Goal: Check status

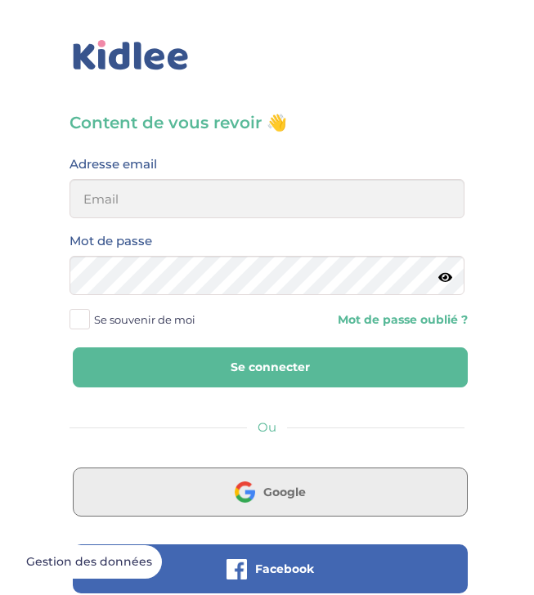
click at [265, 530] on div "Axeptio consent Plateforme de Gestion du Consentement : Personnalisez vos Optio…" at bounding box center [187, 530] width 343 height 0
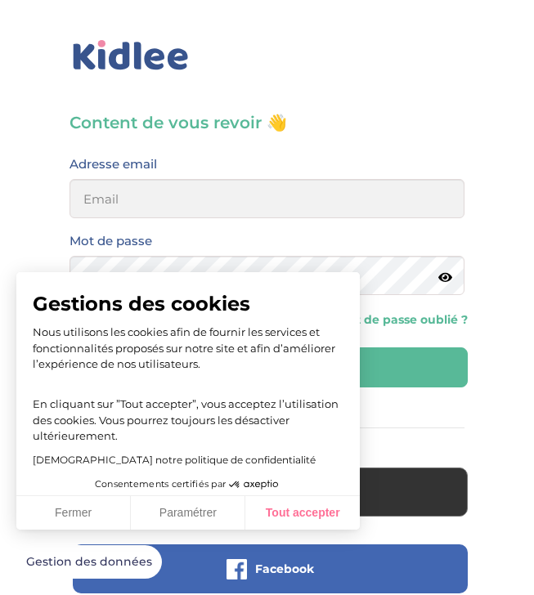
click at [287, 513] on button "Tout accepter" at bounding box center [302, 513] width 114 height 34
checkbox input "true"
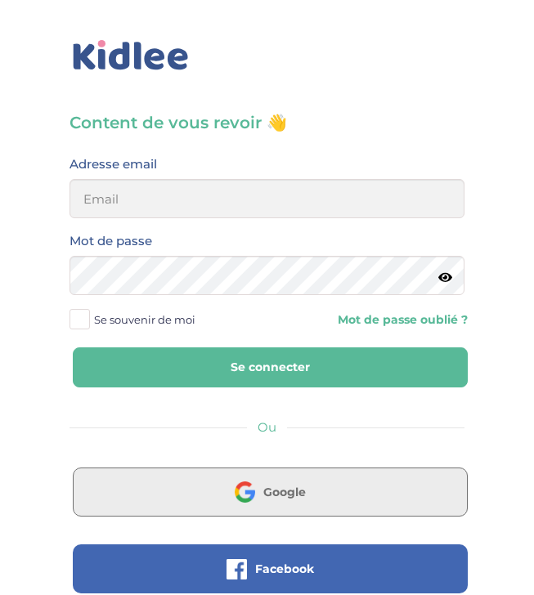
click at [274, 491] on span "Google" at bounding box center [284, 492] width 43 height 16
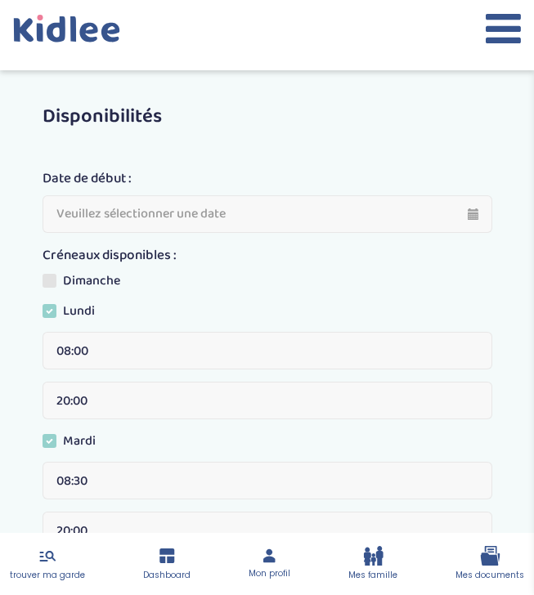
scroll to position [3, 0]
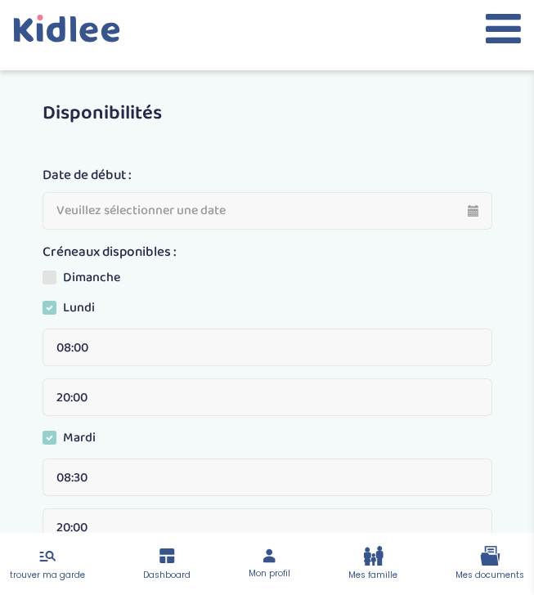
click at [492, 50] on button at bounding box center [503, 35] width 35 height 54
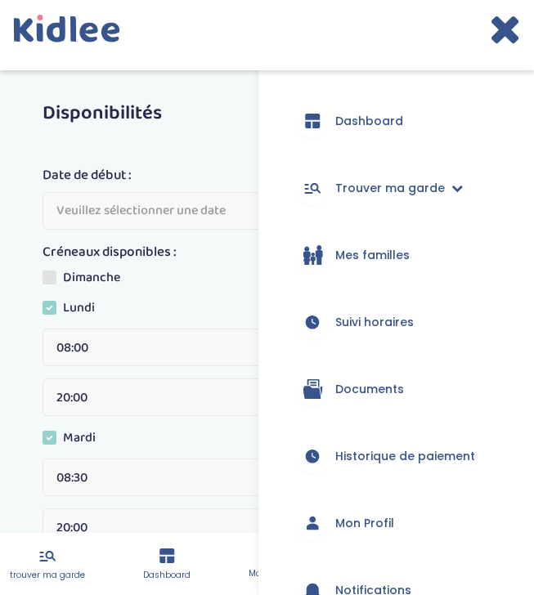
click at [352, 329] on span "Suivi horaires" at bounding box center [374, 322] width 78 height 17
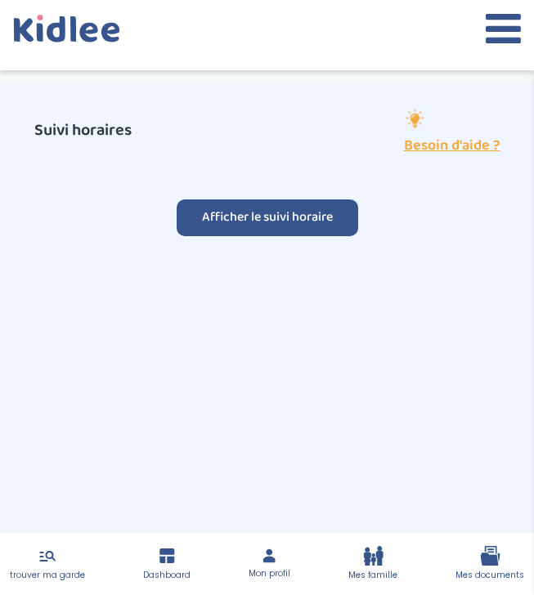
select select "septembre 2025"
click at [253, 222] on button "Afficher le suivi horaire" at bounding box center [267, 217] width 181 height 37
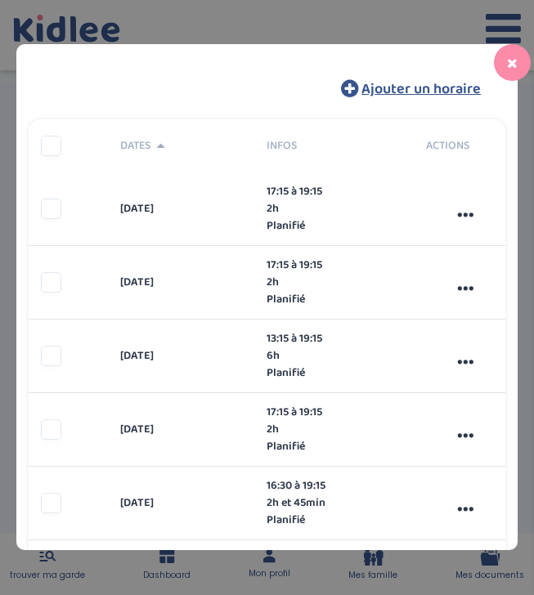
scroll to position [324, 0]
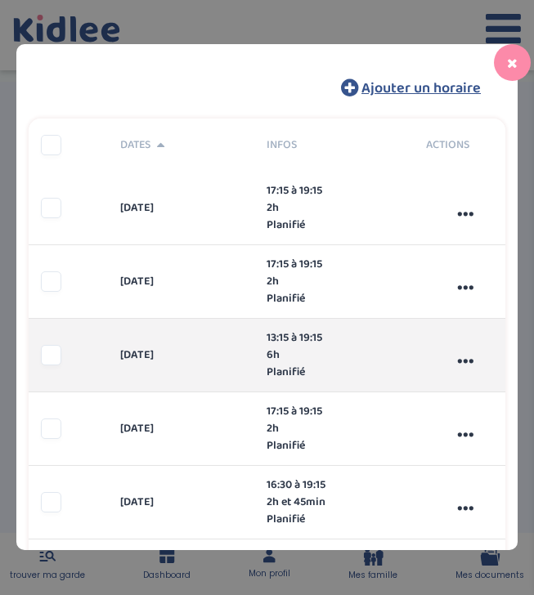
click at [277, 337] on div "13:15 à 19:15" at bounding box center [345, 337] width 159 height 17
click at [467, 361] on div "..." at bounding box center [465, 355] width 79 height 43
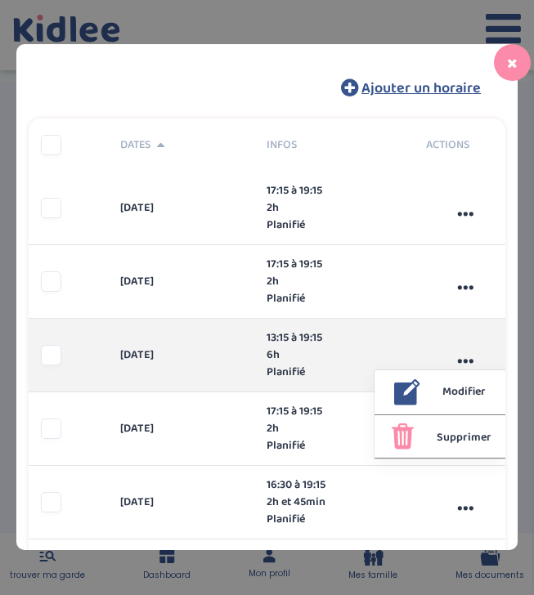
click at [294, 369] on span "Planifié" at bounding box center [285, 372] width 38 height 17
click at [51, 355] on div at bounding box center [51, 355] width 20 height 20
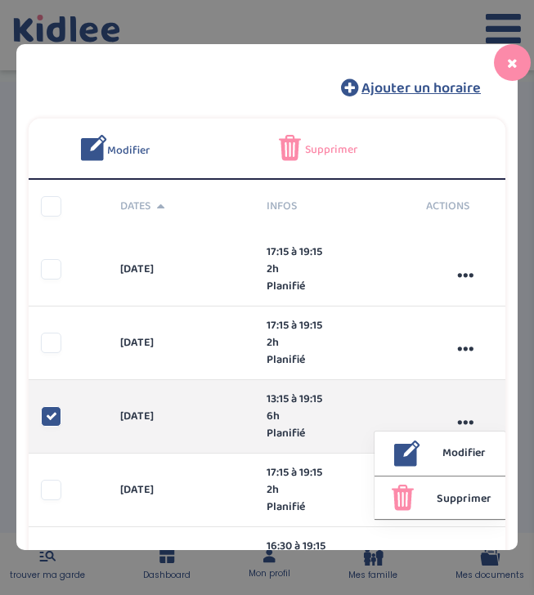
click at [47, 419] on icon at bounding box center [51, 415] width 11 height 11
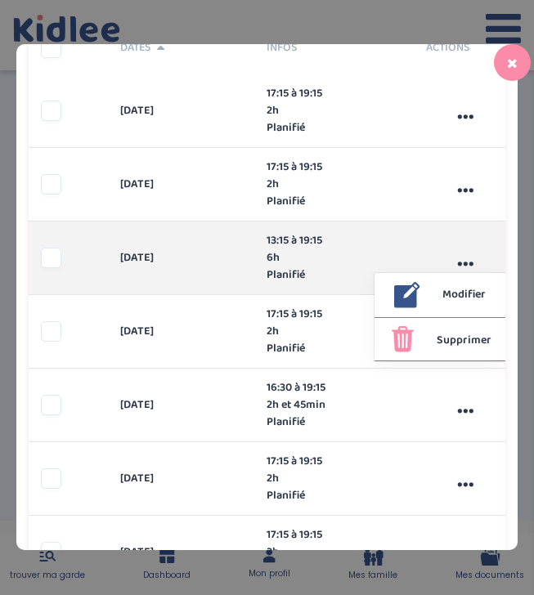
scroll to position [429, 0]
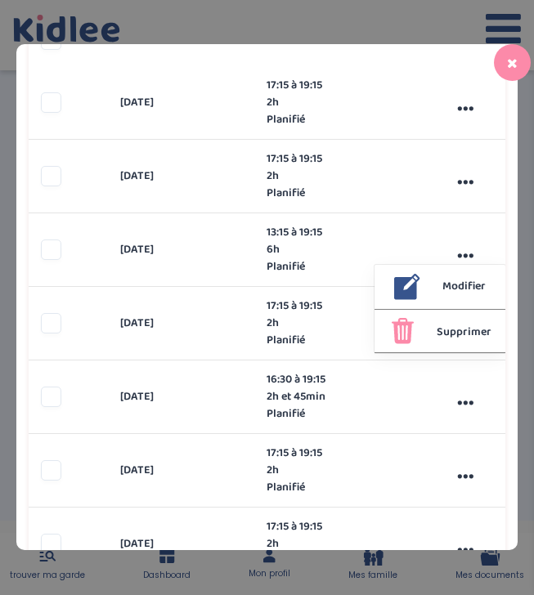
click at [518, 63] on button at bounding box center [512, 62] width 37 height 37
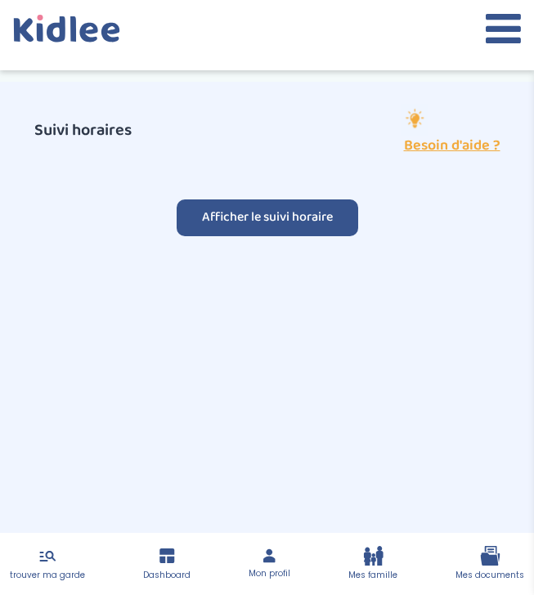
scroll to position [0, 0]
click at [507, 20] on icon at bounding box center [503, 28] width 35 height 41
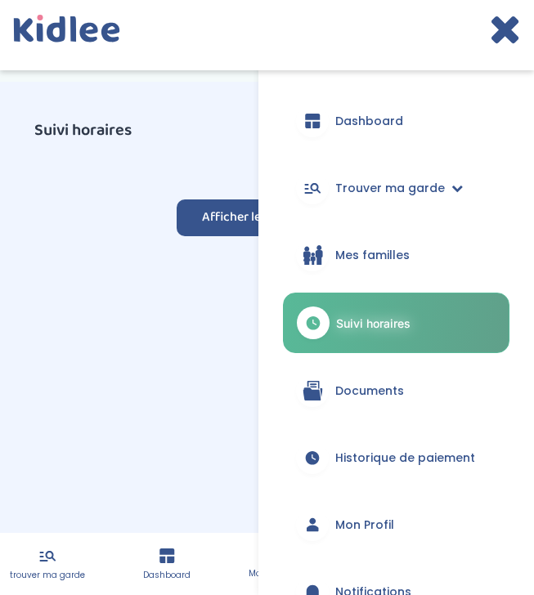
click at [365, 111] on link "Dashboard" at bounding box center [396, 121] width 226 height 59
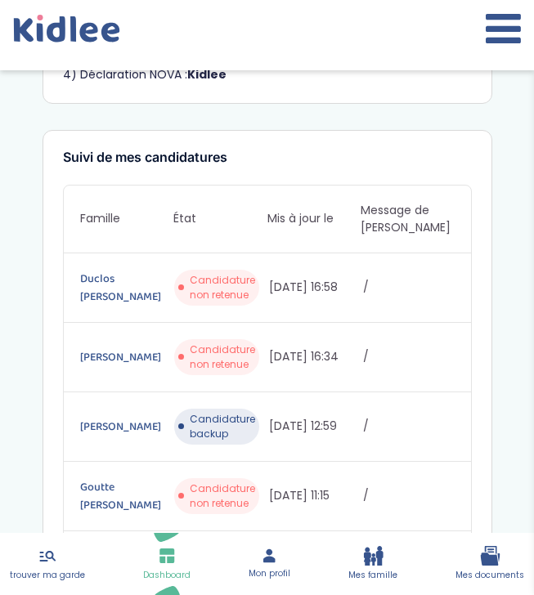
scroll to position [314, 0]
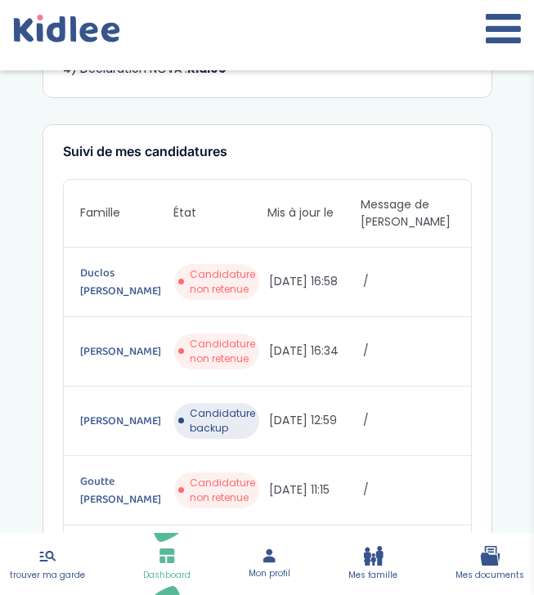
click at [217, 413] on span "Candidature backup" at bounding box center [222, 420] width 65 height 29
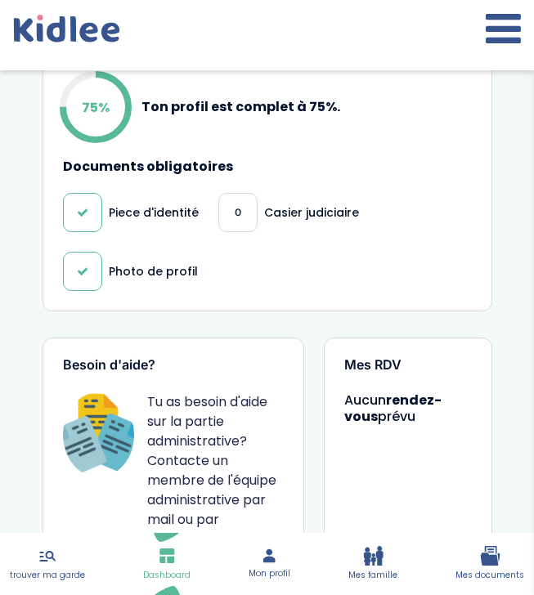
scroll to position [1027, 0]
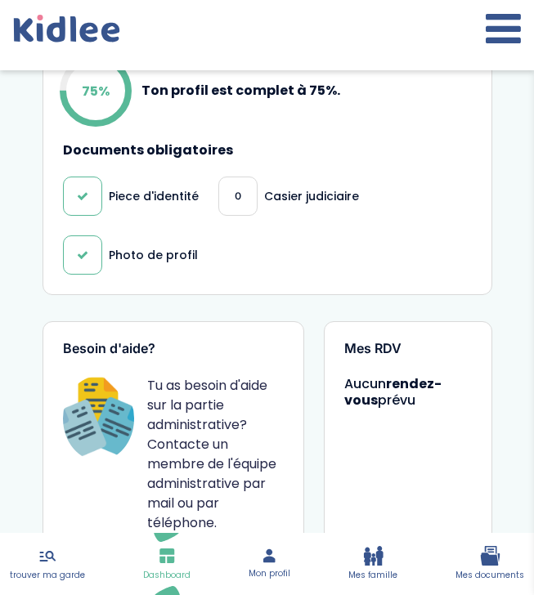
click at [229, 203] on div "0" at bounding box center [237, 196] width 39 height 39
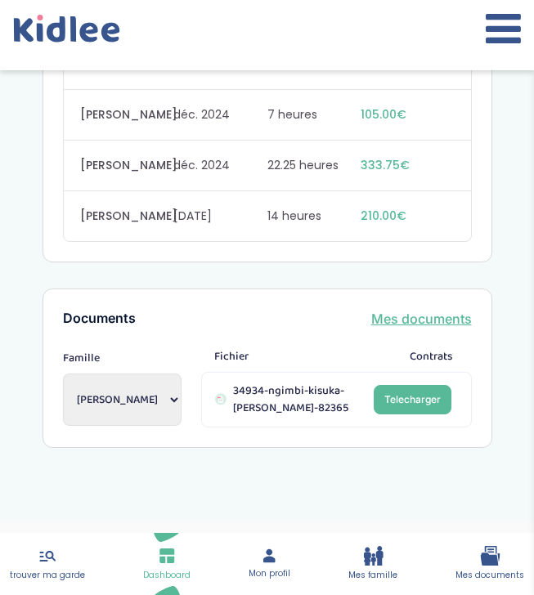
scroll to position [2003, 0]
select select "2089"
